Goal: Task Accomplishment & Management: Manage account settings

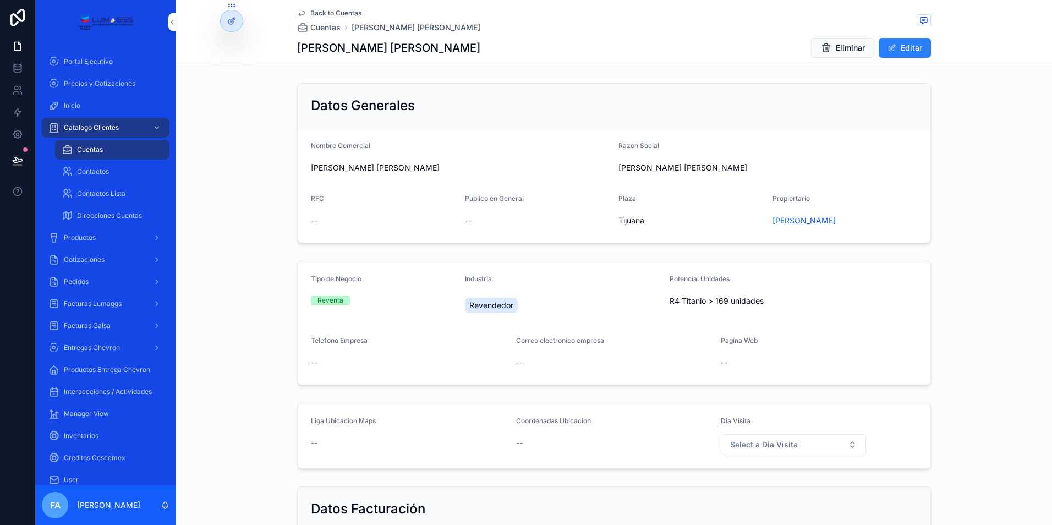
scroll to position [550, 0]
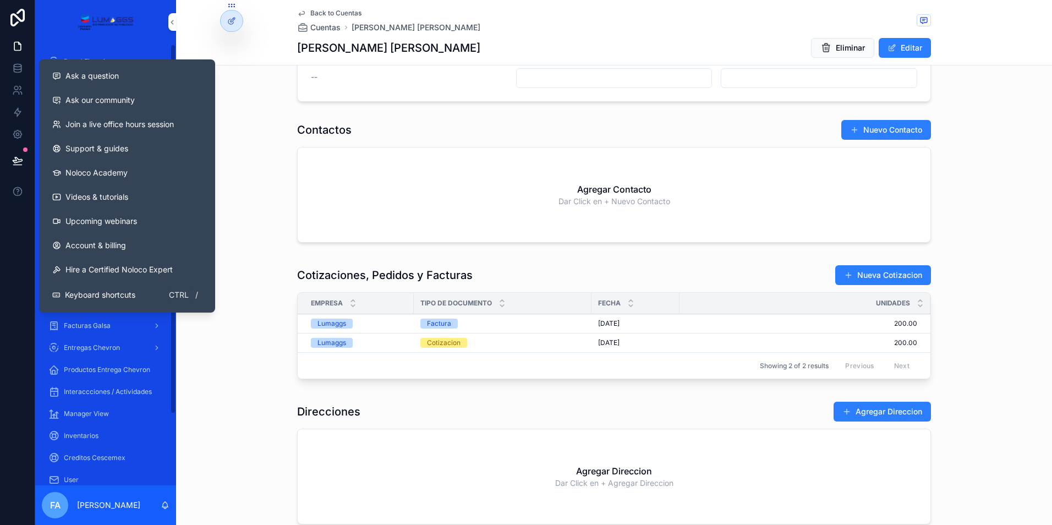
drag, startPoint x: 239, startPoint y: 74, endPoint x: 242, endPoint y: 80, distance: 6.6
click at [239, 74] on div "Datos Facturación Tipo de Cliente * Credito Cescemex USO CFDI Principal * Adqui…" at bounding box center [614, 19] width 876 height 174
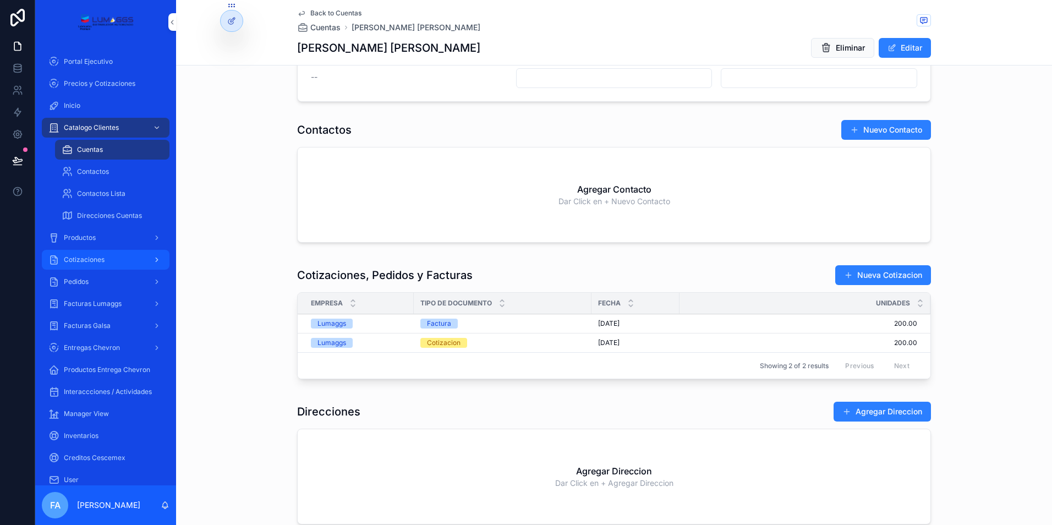
click at [90, 262] on span "Cotizaciones" at bounding box center [84, 259] width 41 height 9
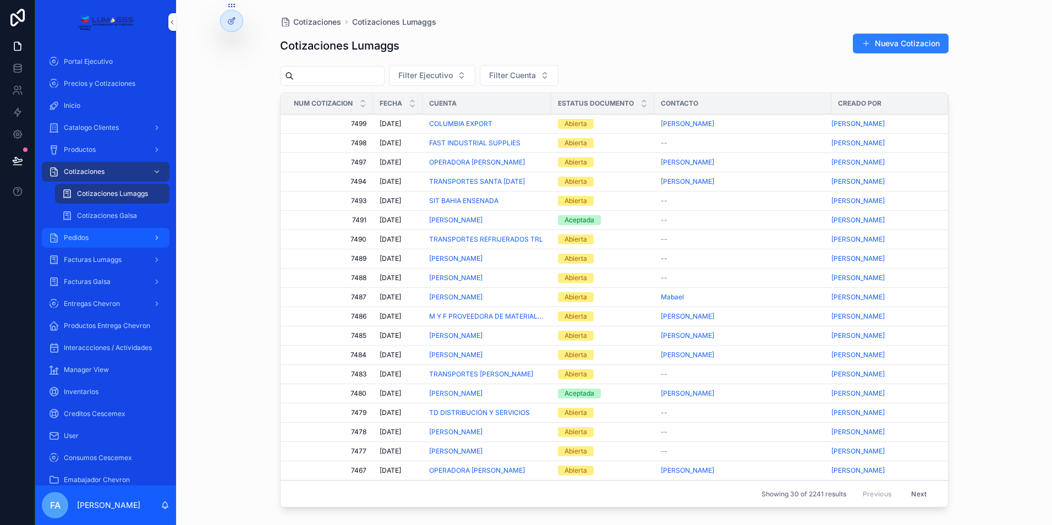
click at [102, 240] on div "Pedidos" at bounding box center [105, 238] width 114 height 18
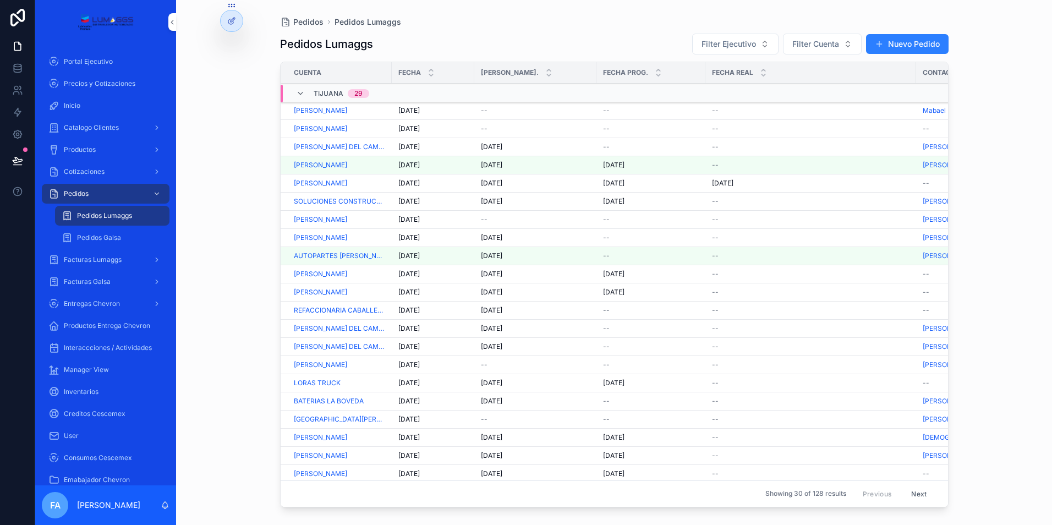
click at [411, 108] on span "[DATE]" at bounding box center [408, 110] width 21 height 9
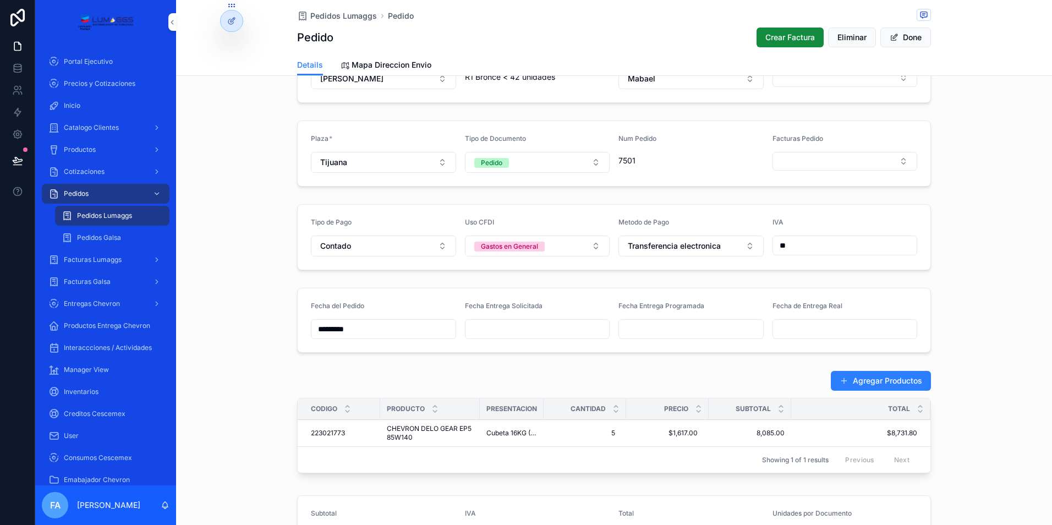
scroll to position [275, 0]
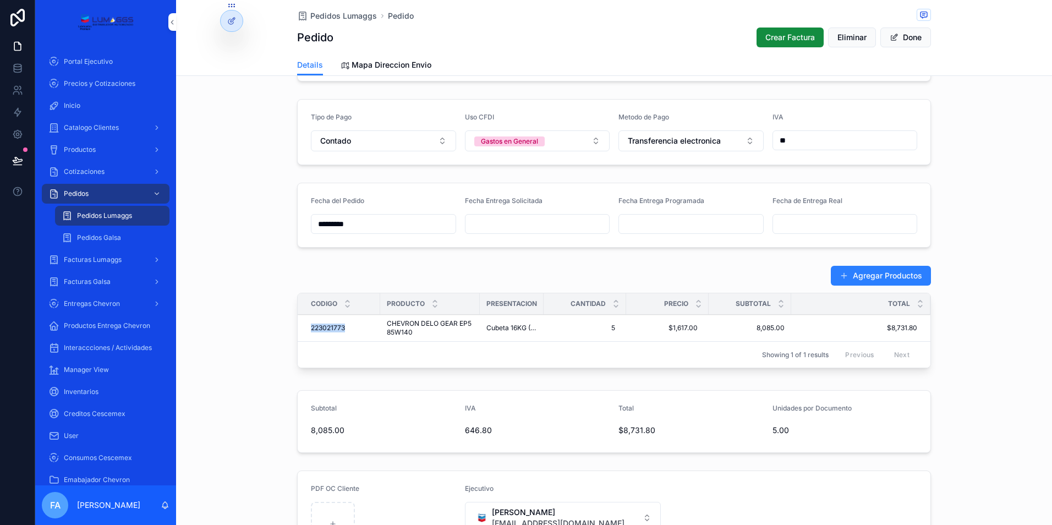
drag, startPoint x: 307, startPoint y: 327, endPoint x: 342, endPoint y: 327, distance: 35.8
click at [342, 327] on td "223021773 223021773" at bounding box center [339, 328] width 83 height 27
copy span "223021773"
drag, startPoint x: 297, startPoint y: 327, endPoint x: 943, endPoint y: 325, distance: 646.0
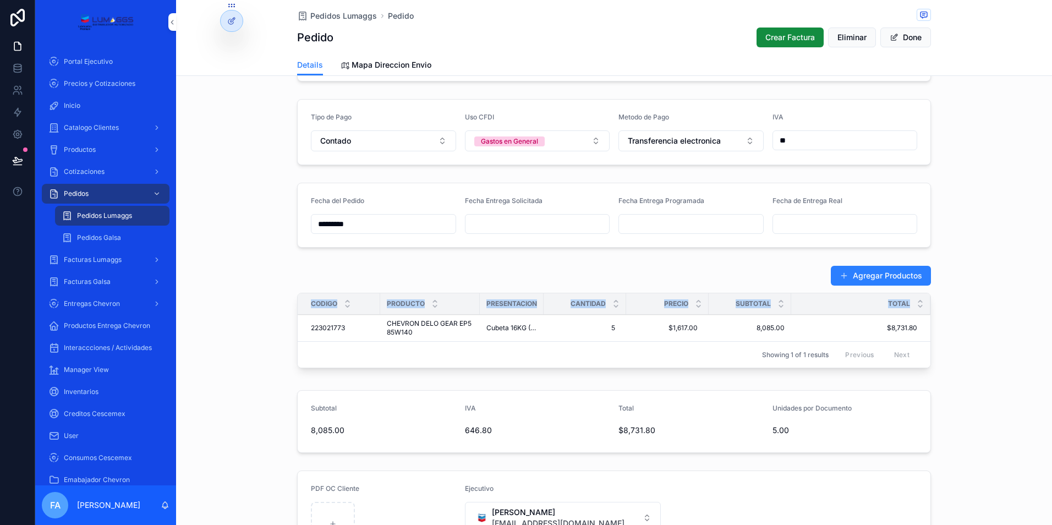
click at [943, 325] on div "Agregar Productos Codigo Producto Presentacion Cantidad Precio Subtotal Total 2…" at bounding box center [614, 319] width 876 height 116
copy thead "Codigo Producto Presentacion Cantidad Precio Subtotal Total"
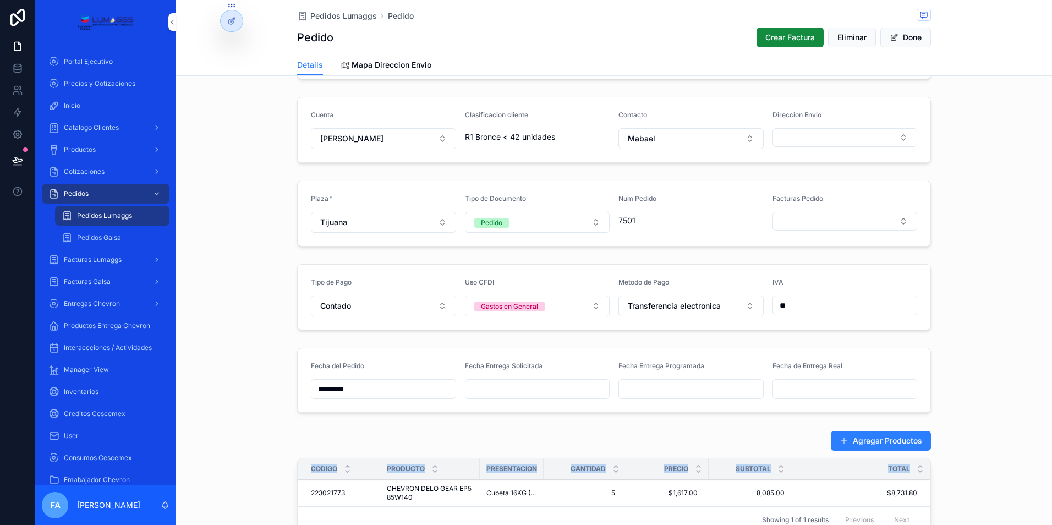
drag, startPoint x: 455, startPoint y: 135, endPoint x: 567, endPoint y: 133, distance: 112.3
click at [567, 133] on form "Cuenta [PERSON_NAME] Clasificacion cliente R1 Bronce < 42 unidades Contacto Mab…" at bounding box center [614, 129] width 633 height 65
copy form "Clasificacion cliente R1 Bronce < 42 unidades"
click at [98, 127] on span "Catalogo Clientes" at bounding box center [91, 127] width 55 height 9
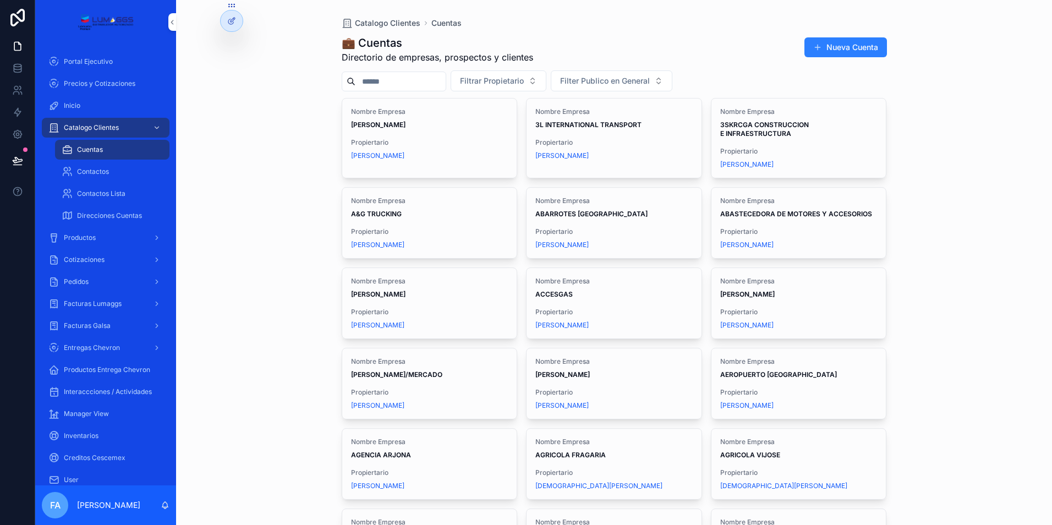
click at [382, 80] on input "scrollable content" at bounding box center [400, 81] width 90 height 15
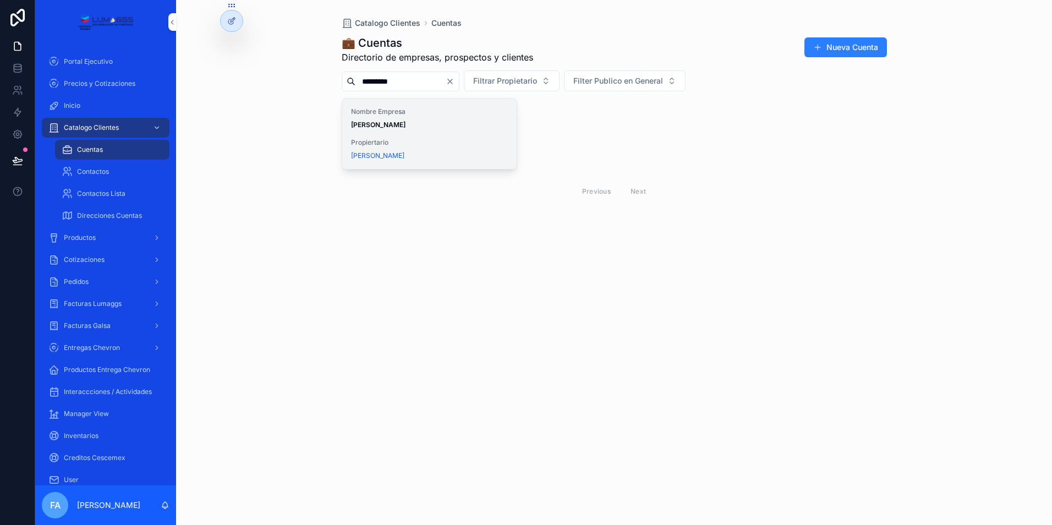
type input "*********"
click at [396, 126] on strong "[PERSON_NAME]" at bounding box center [378, 125] width 54 height 8
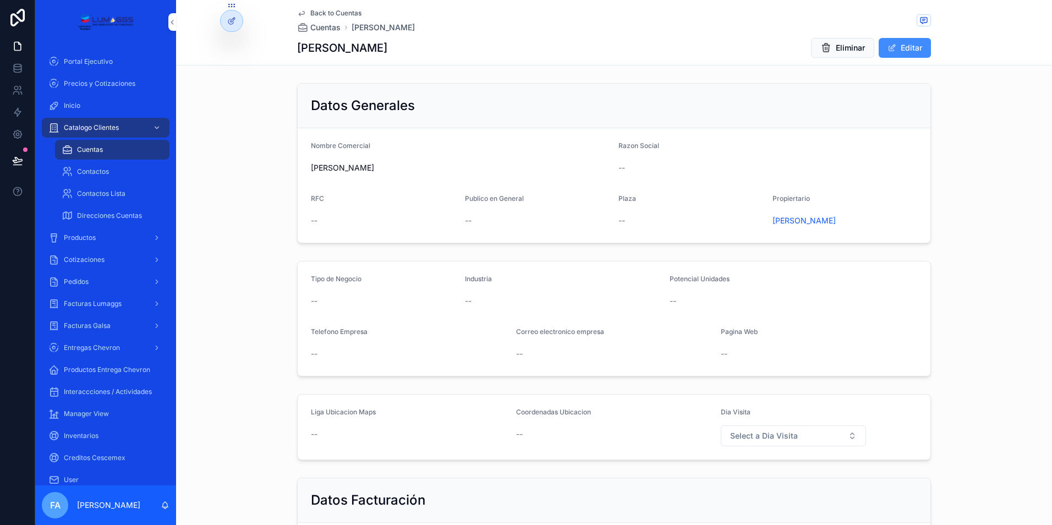
click at [912, 43] on button "Editar" at bounding box center [905, 48] width 52 height 20
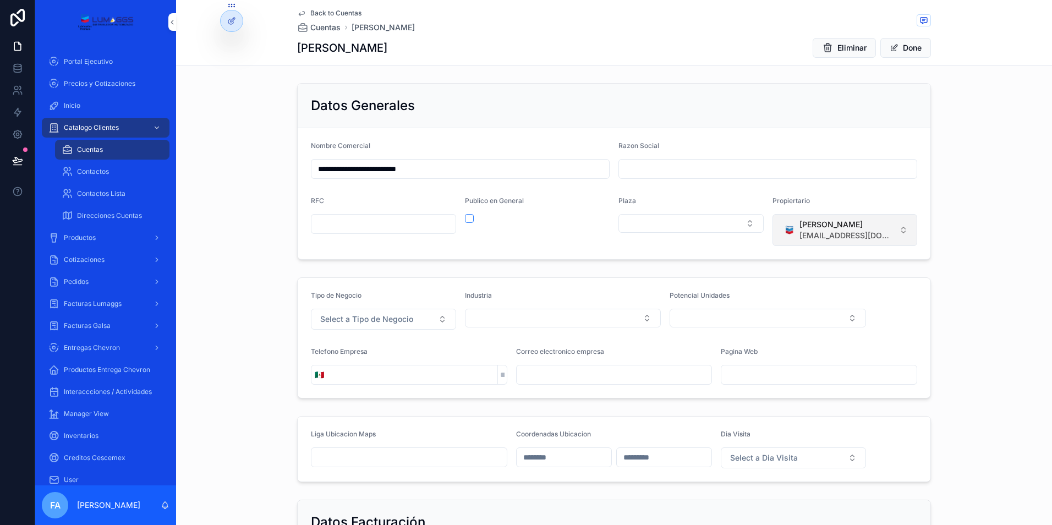
click at [857, 223] on span "[PERSON_NAME]" at bounding box center [848, 224] width 96 height 11
type input "*"
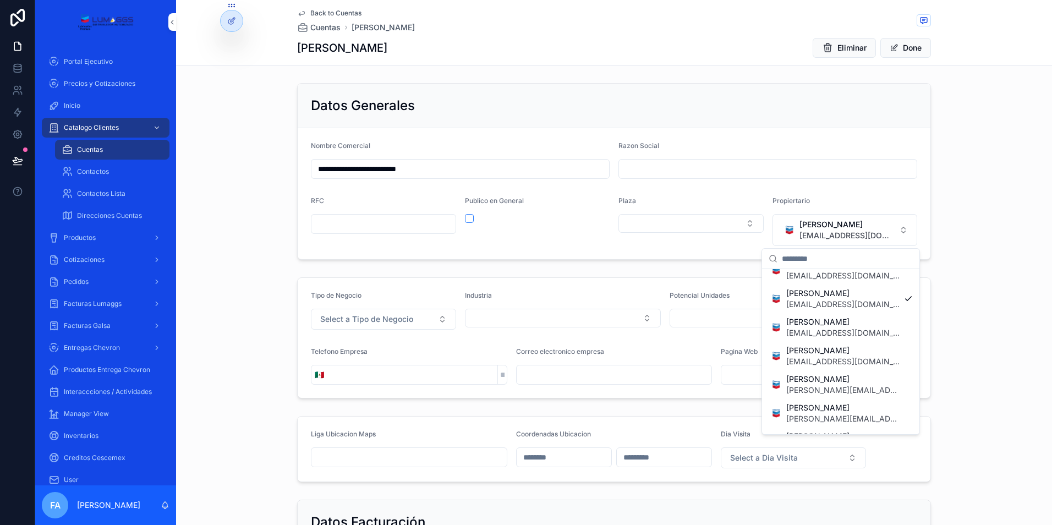
scroll to position [790, 0]
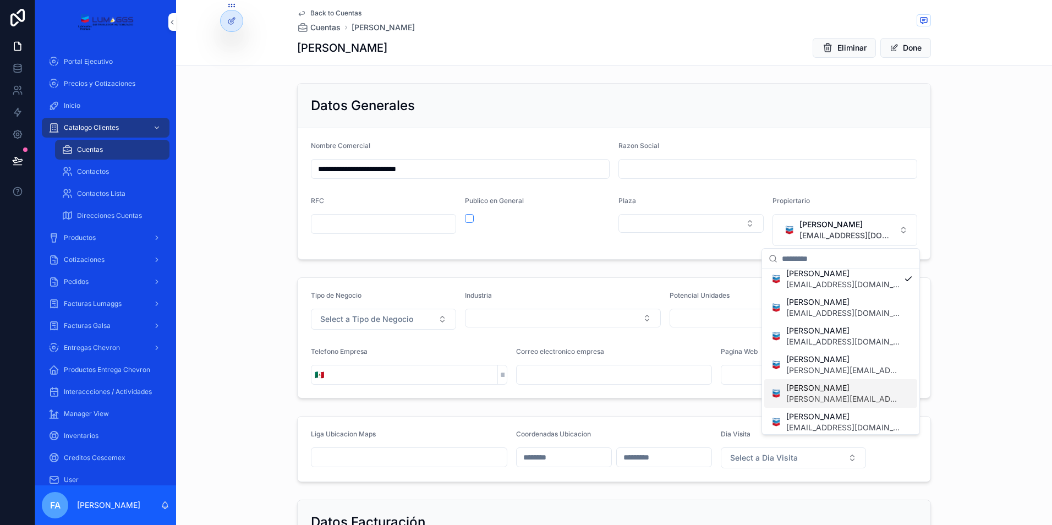
click at [830, 393] on span "[PERSON_NAME][EMAIL_ADDRESS][DOMAIN_NAME]" at bounding box center [842, 398] width 113 height 11
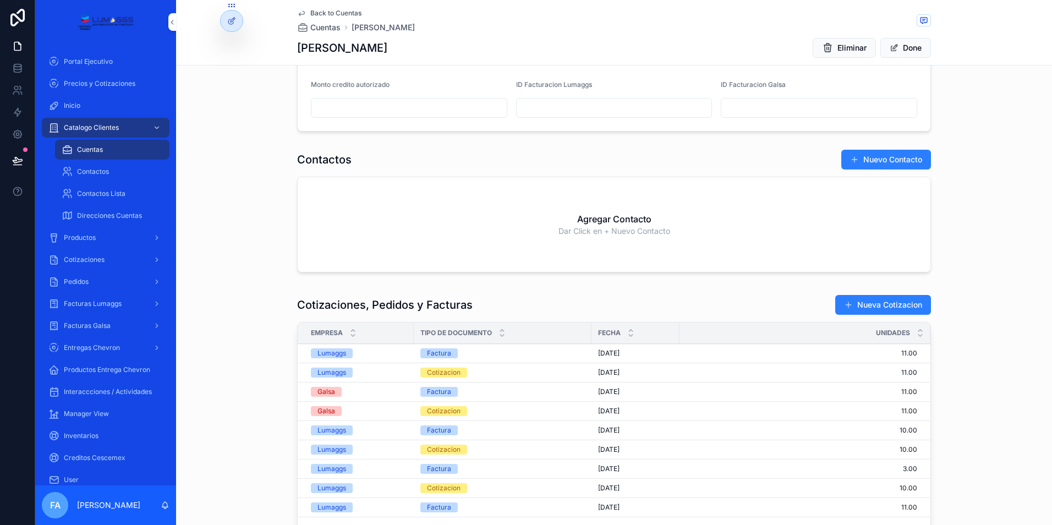
scroll to position [550, 0]
